Goal: Transaction & Acquisition: Download file/media

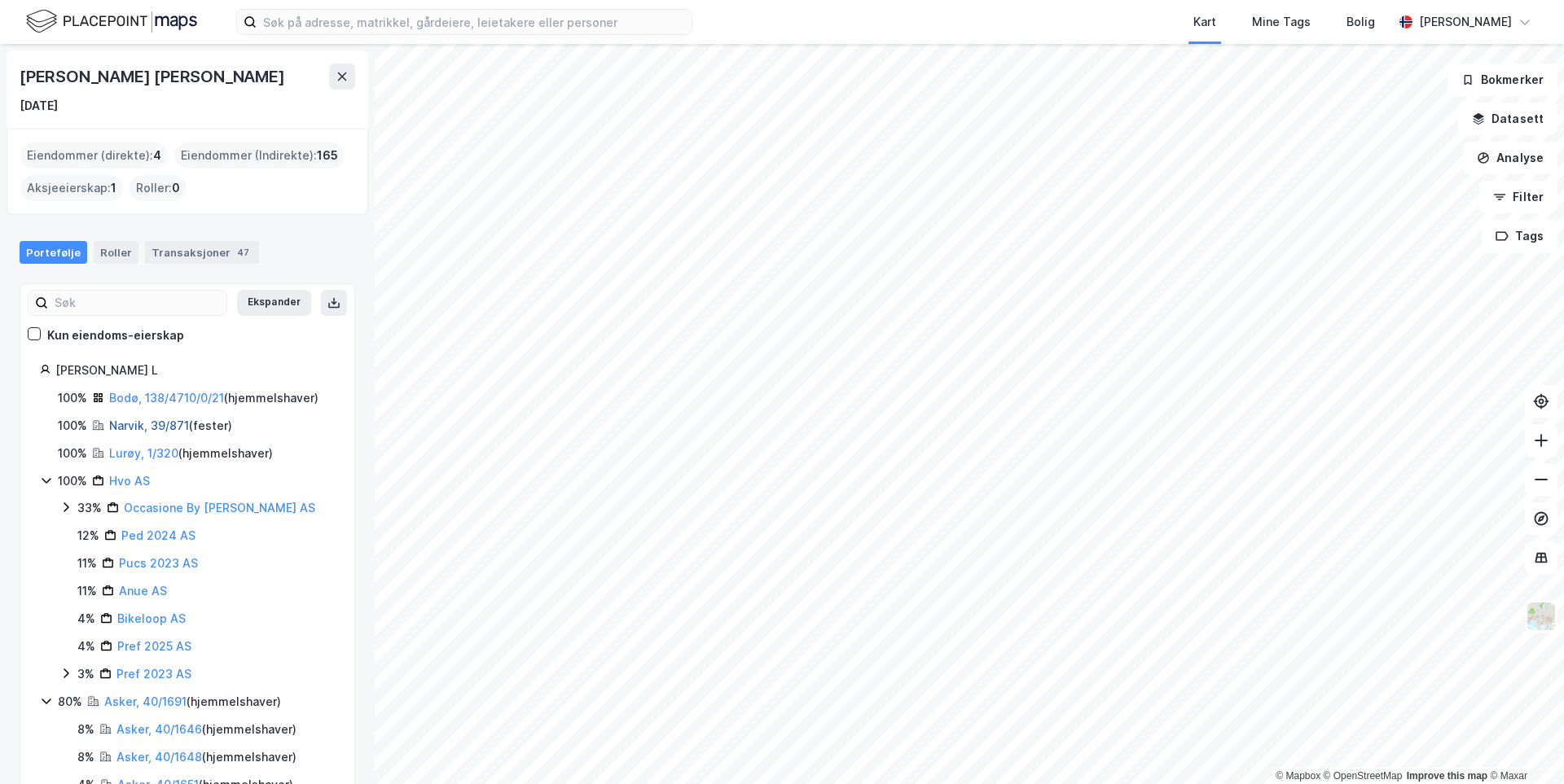
click at [149, 426] on link "Narvik, 39/871" at bounding box center [149, 425] width 80 height 14
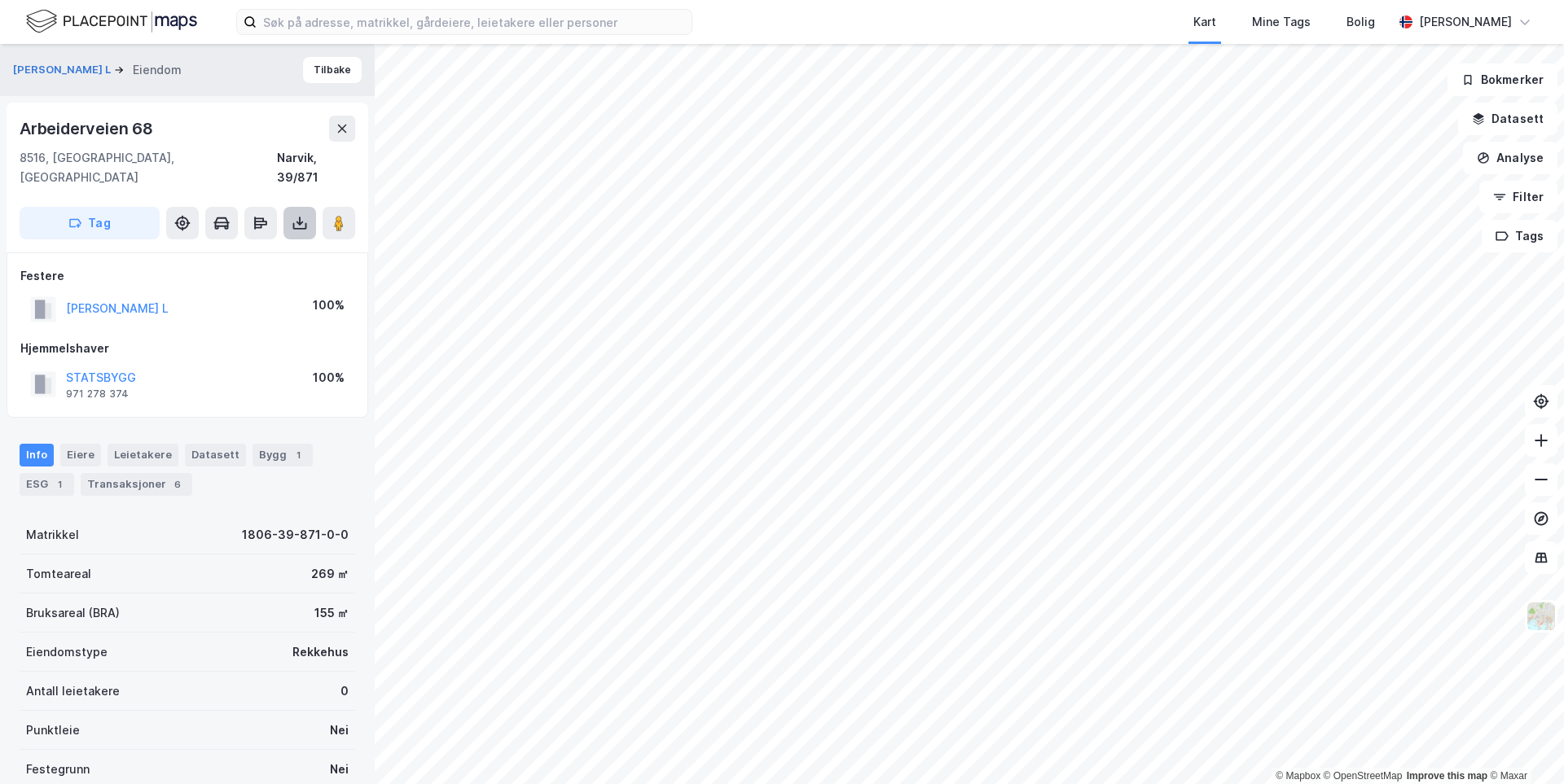
click at [297, 215] on icon at bounding box center [300, 224] width 17 height 17
click at [277, 269] on div "Last ned matrikkelrapport" at bounding box center [229, 282] width 174 height 26
click at [263, 250] on div "Last ned grunnbok" at bounding box center [219, 256] width 95 height 13
click at [213, 250] on div "Last ned grunnbok" at bounding box center [219, 256] width 95 height 13
